Goal: Information Seeking & Learning: Check status

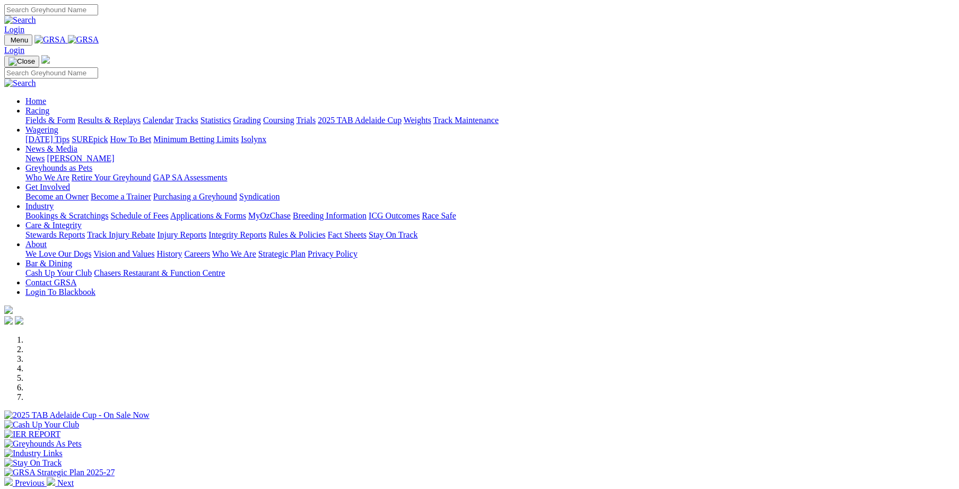
click at [316, 116] on link "Trials" at bounding box center [306, 120] width 20 height 9
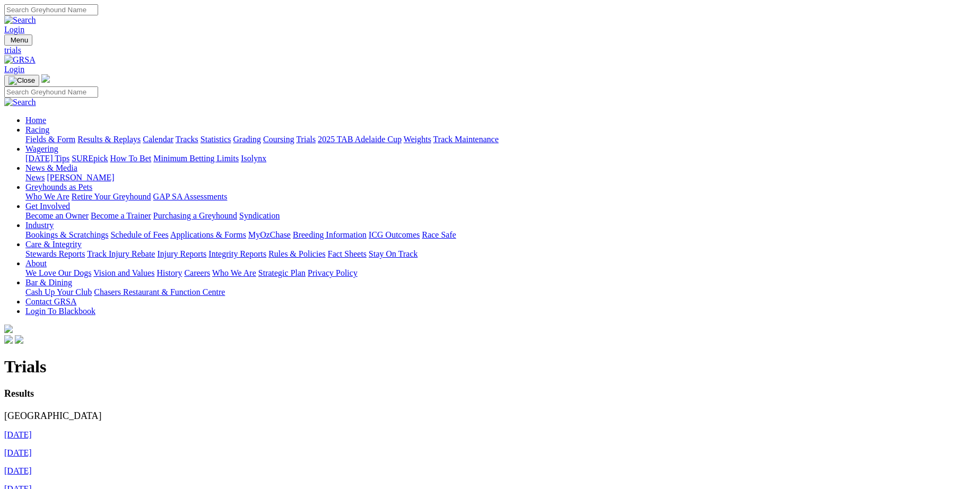
click at [32, 430] on link "24th August 2025" at bounding box center [18, 434] width 28 height 9
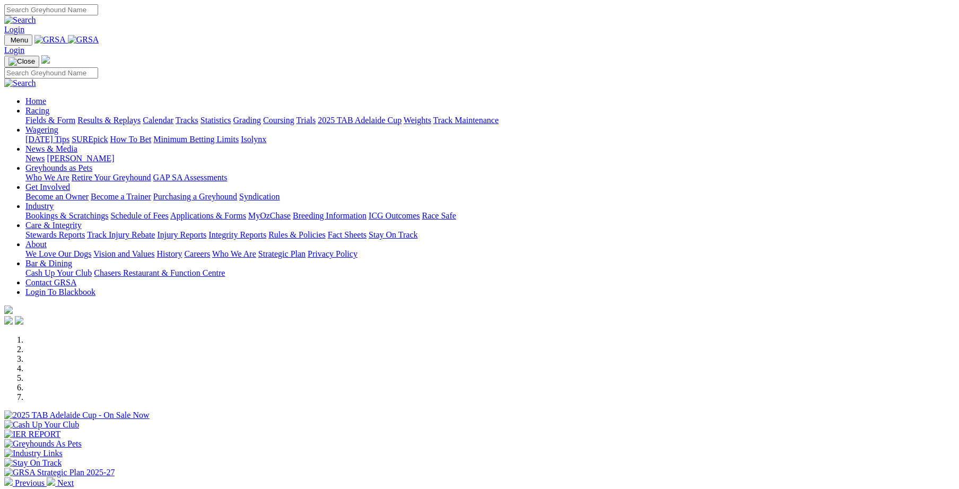
click at [266, 230] on link "Integrity Reports" at bounding box center [237, 234] width 58 height 9
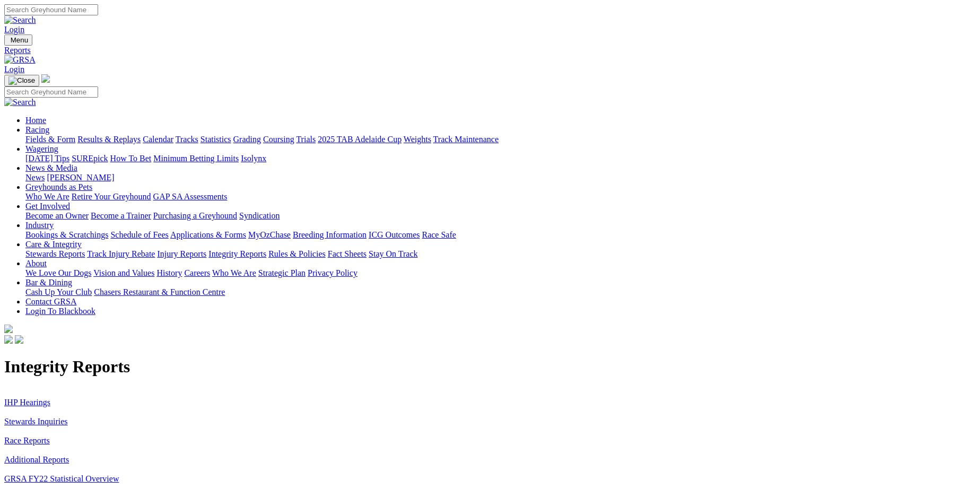
click at [68, 417] on link "Stewards Inquiries" at bounding box center [36, 421] width 64 height 9
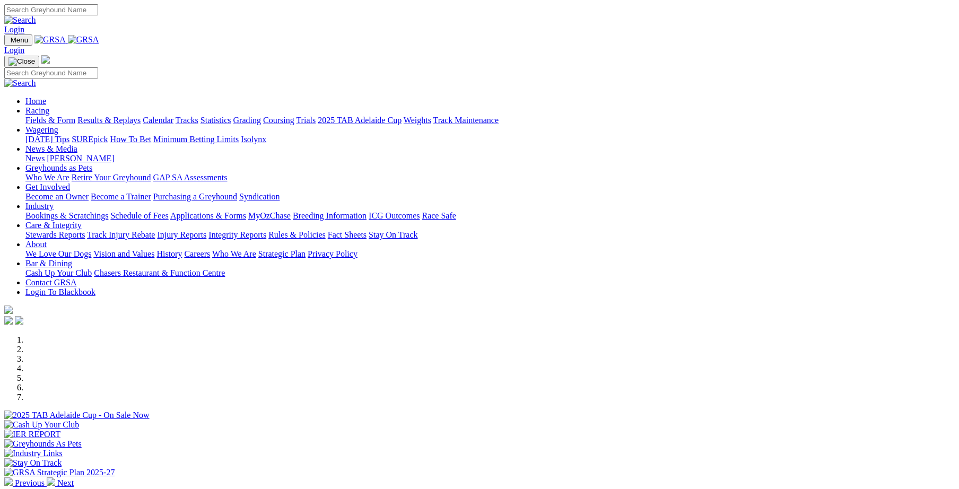
click at [141, 116] on link "Results & Replays" at bounding box center [108, 120] width 63 height 9
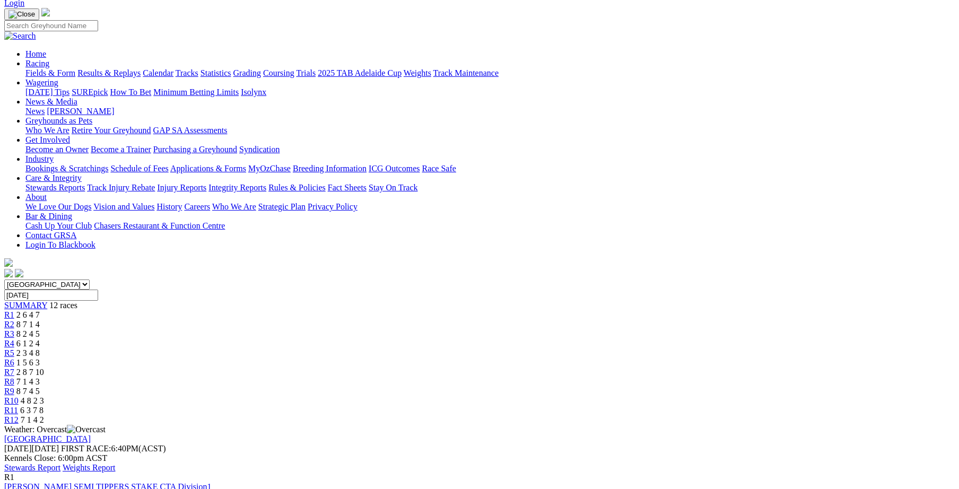
scroll to position [73, 0]
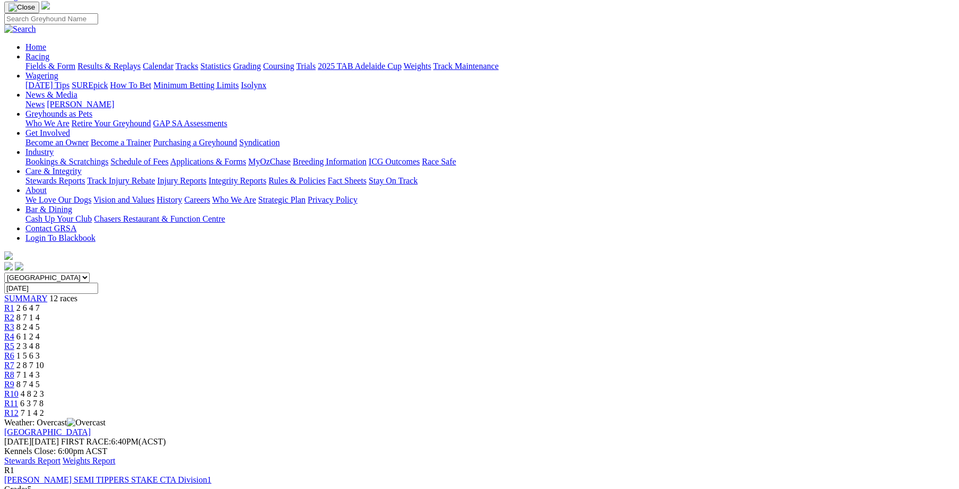
click at [14, 303] on span "R1" at bounding box center [9, 307] width 10 height 9
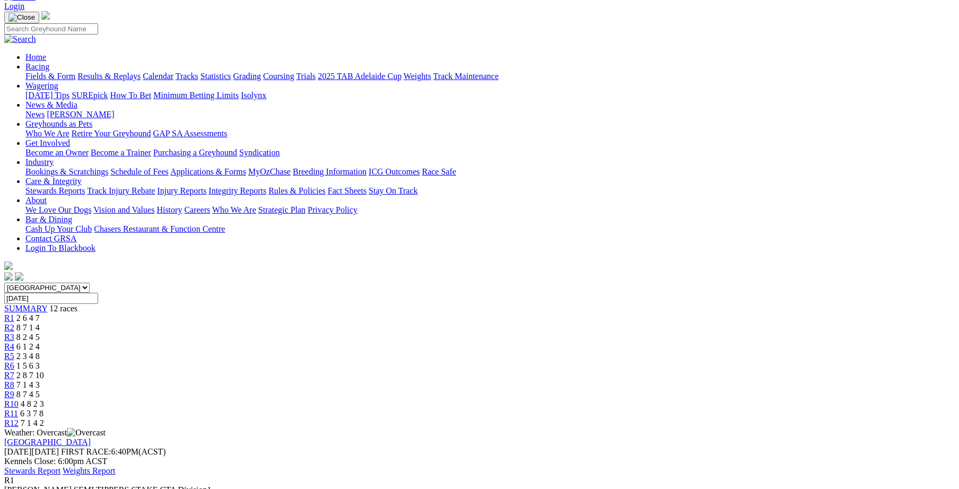
scroll to position [73, 0]
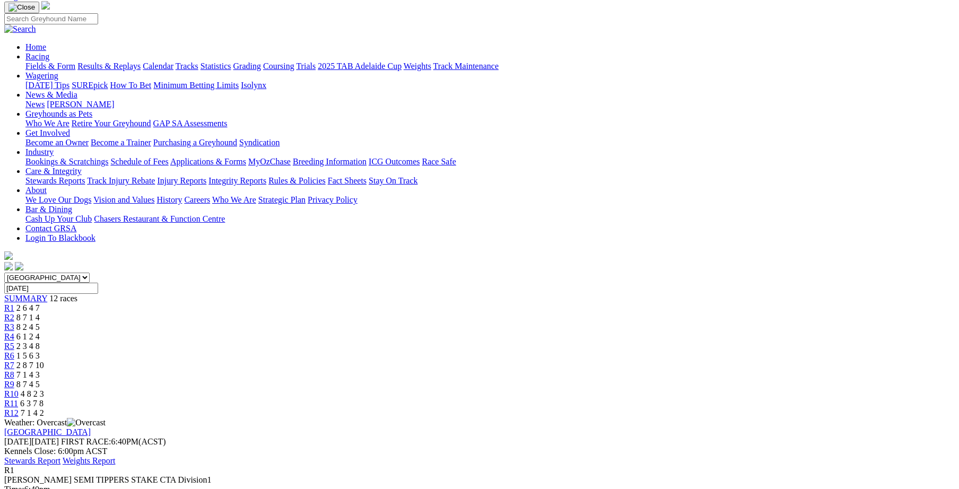
click at [14, 313] on span "R2" at bounding box center [9, 317] width 10 height 9
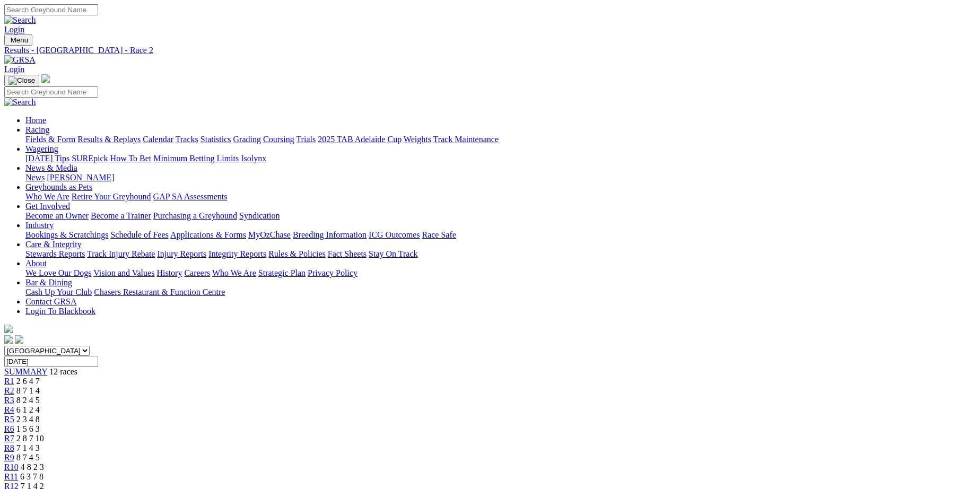
click at [14, 396] on span "R3" at bounding box center [9, 400] width 10 height 9
click at [14, 405] on span "R4" at bounding box center [9, 409] width 10 height 9
click at [438, 415] on div "R5 2 3 4 8" at bounding box center [479, 420] width 950 height 10
click at [14, 424] on span "R6" at bounding box center [9, 428] width 10 height 9
click at [14, 434] on span "R7" at bounding box center [9, 438] width 10 height 9
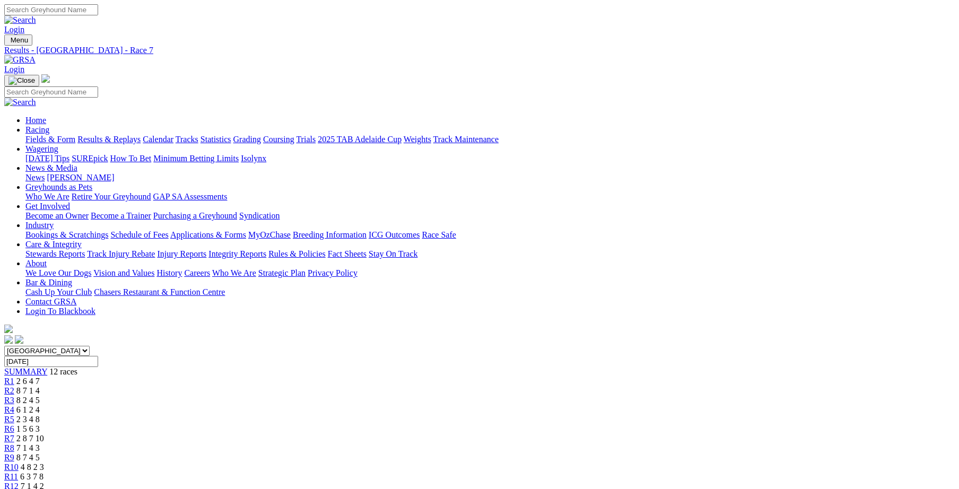
click at [14, 443] on span "R8" at bounding box center [9, 447] width 10 height 9
click at [14, 453] on span "R9" at bounding box center [9, 457] width 10 height 9
click at [19, 462] on span "R10" at bounding box center [11, 466] width 14 height 9
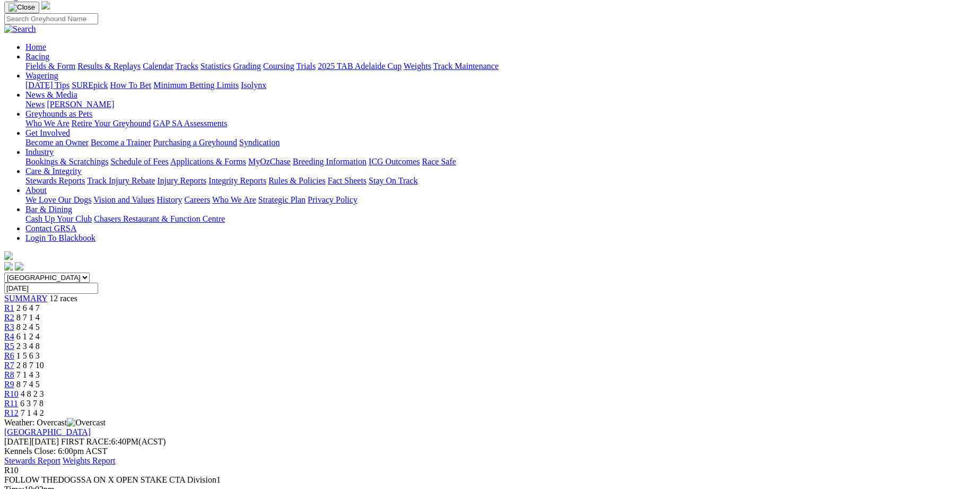
scroll to position [73, 0]
click at [18, 399] on span "R11" at bounding box center [11, 403] width 14 height 9
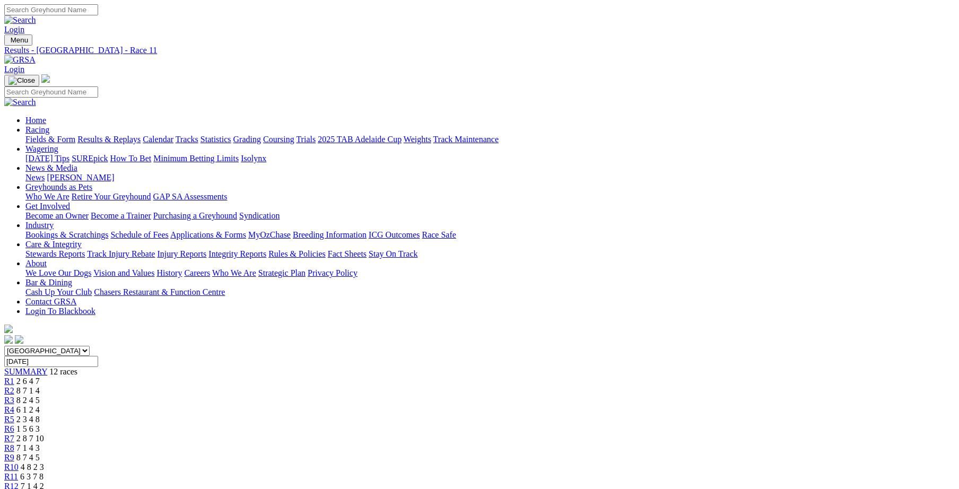
click at [19, 481] on span "R12" at bounding box center [11, 485] width 14 height 9
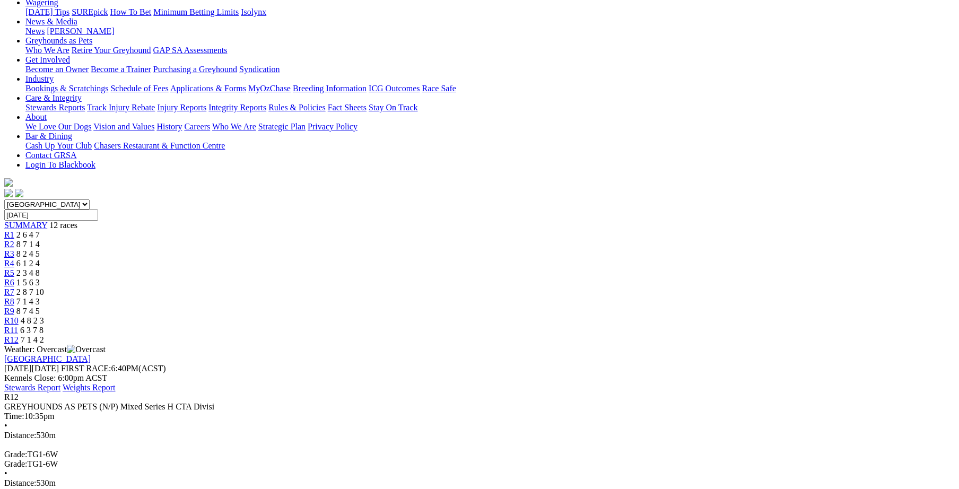
scroll to position [146, 0]
